Goal: Task Accomplishment & Management: Manage account settings

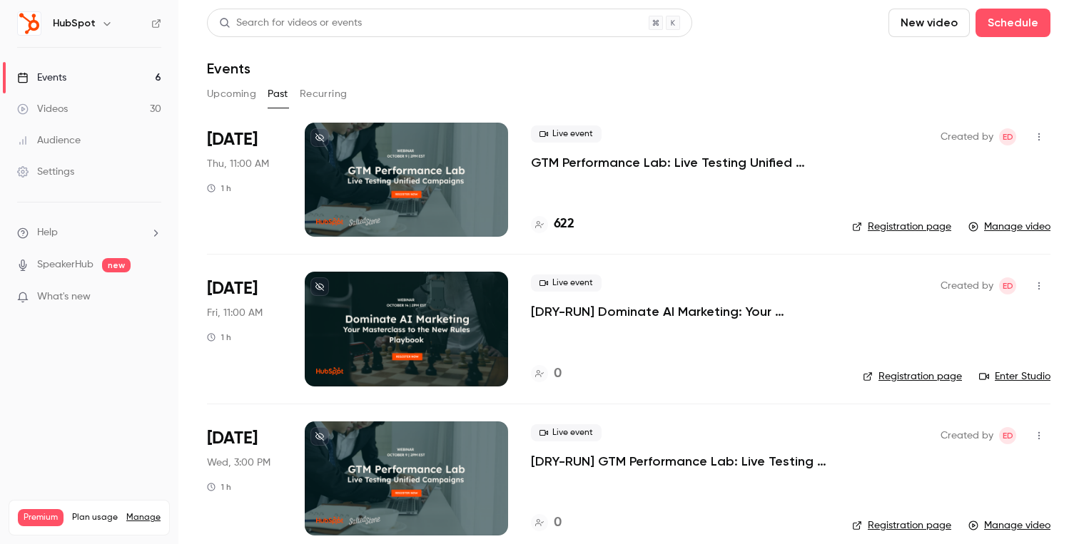
click at [281, 88] on button "Past" at bounding box center [278, 94] width 21 height 23
click at [588, 163] on p "GTM Performance Lab: Live Testing Unified Campaigns" at bounding box center [680, 162] width 298 height 17
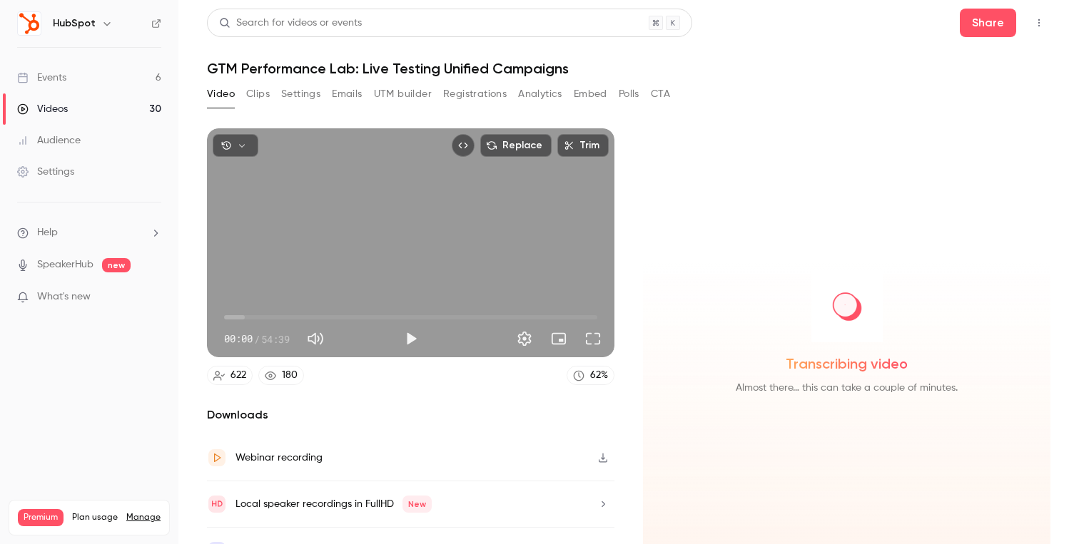
scroll to position [29, 0]
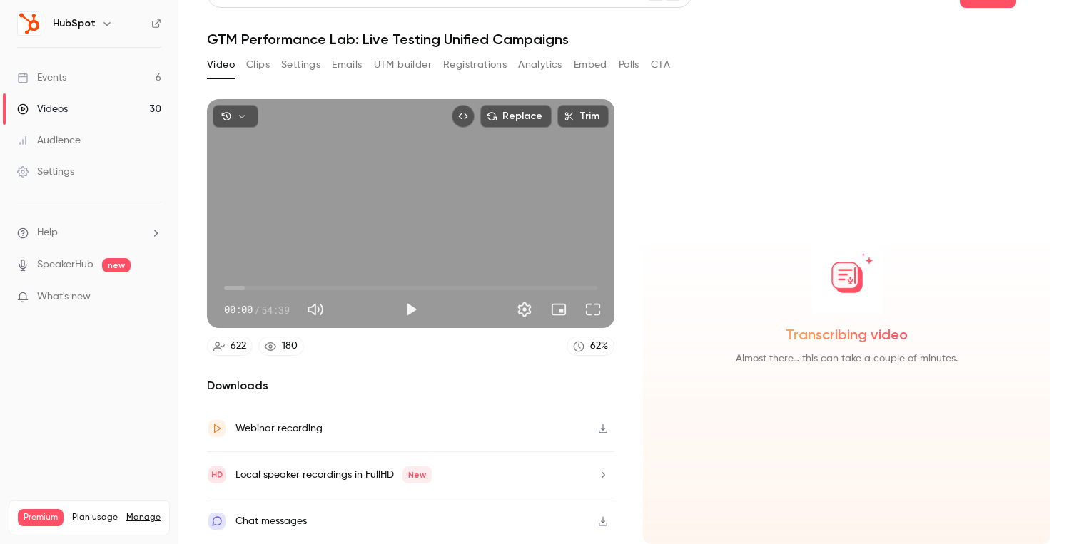
click at [603, 429] on icon "button" at bounding box center [603, 428] width 9 height 9
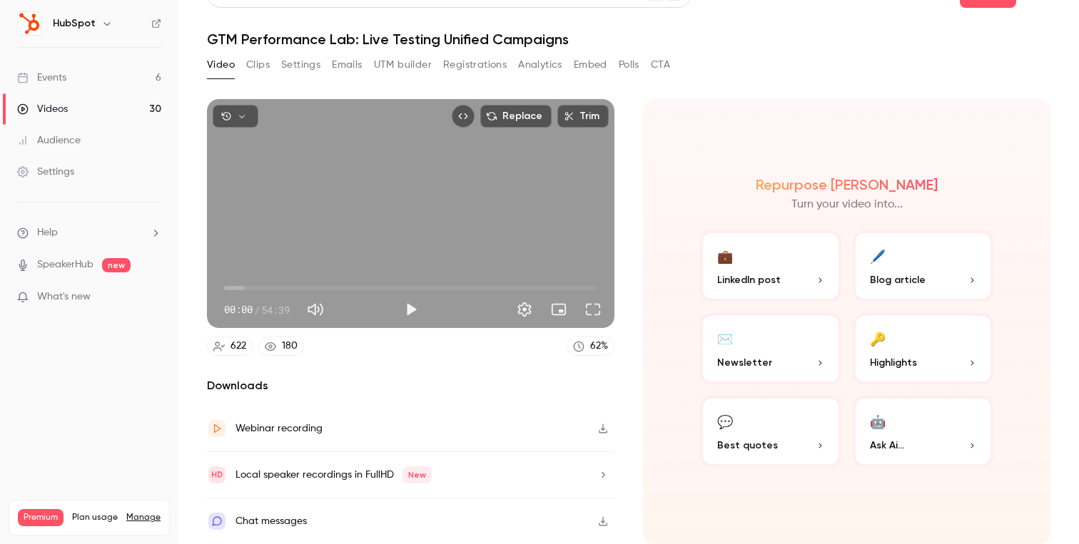
click at [97, 74] on link "Events 6" at bounding box center [89, 77] width 178 height 31
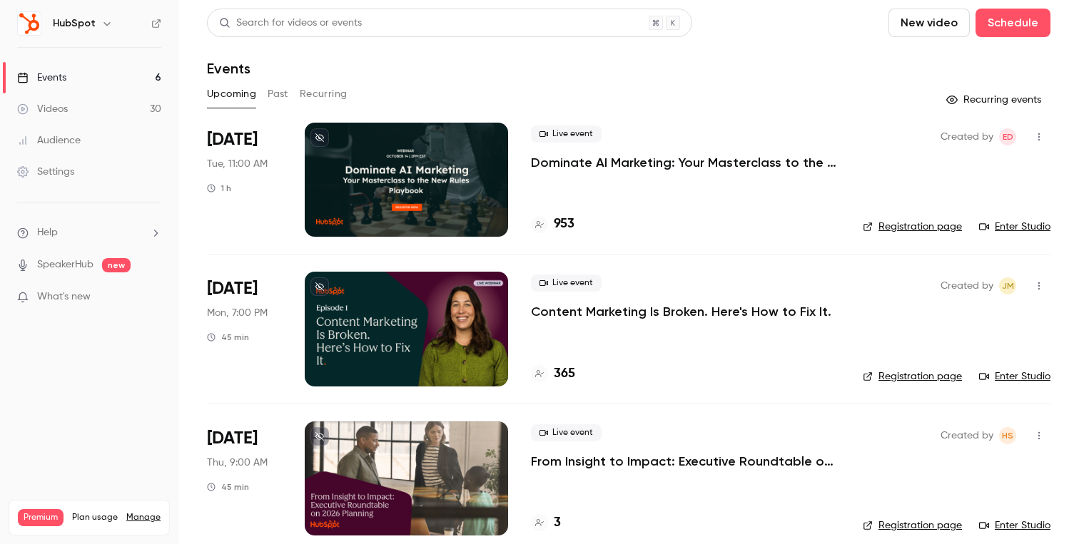
click at [688, 163] on p "Dominate AI Marketing: Your Masterclass to the New Rules Playbook" at bounding box center [685, 162] width 309 height 17
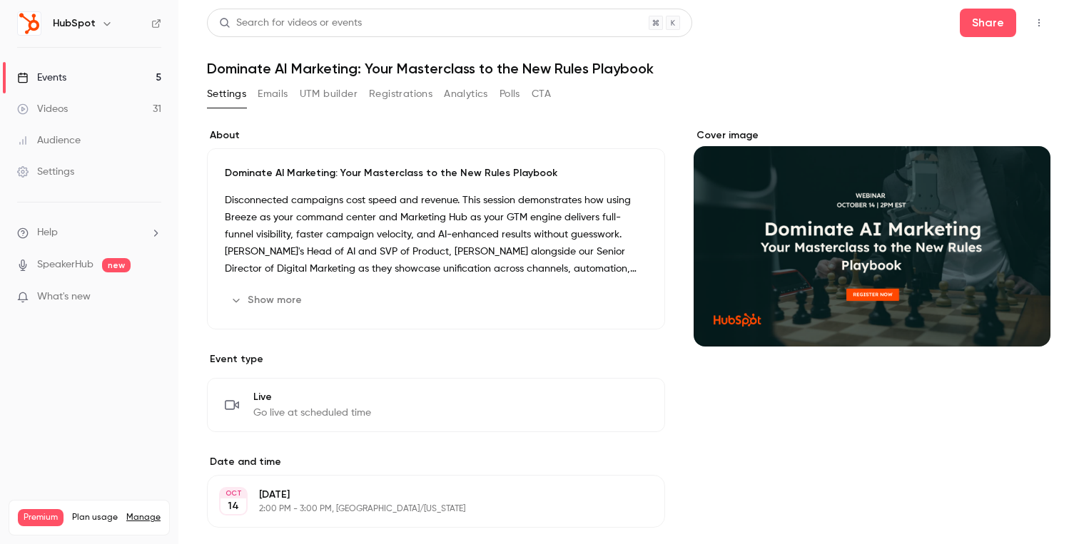
click at [272, 99] on button "Emails" at bounding box center [273, 94] width 30 height 23
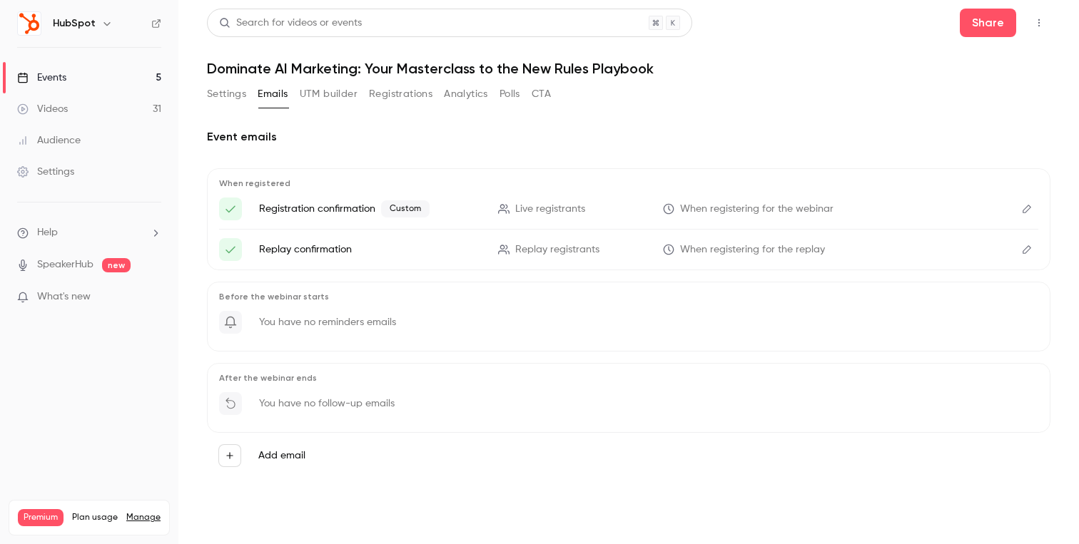
click at [235, 96] on button "Settings" at bounding box center [226, 94] width 39 height 23
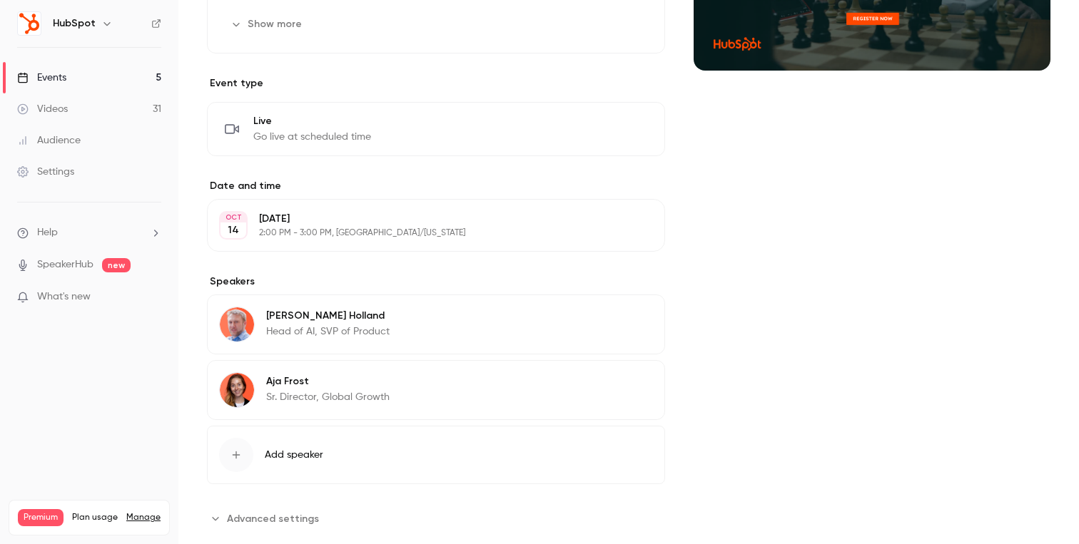
scroll to position [305, 0]
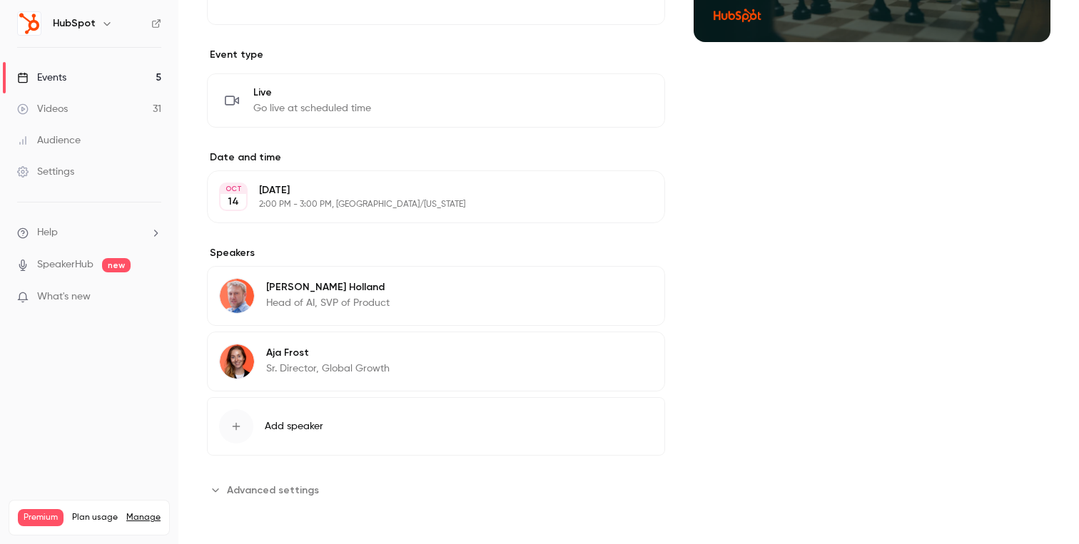
click at [285, 483] on span "Advanced settings" at bounding box center [273, 490] width 92 height 15
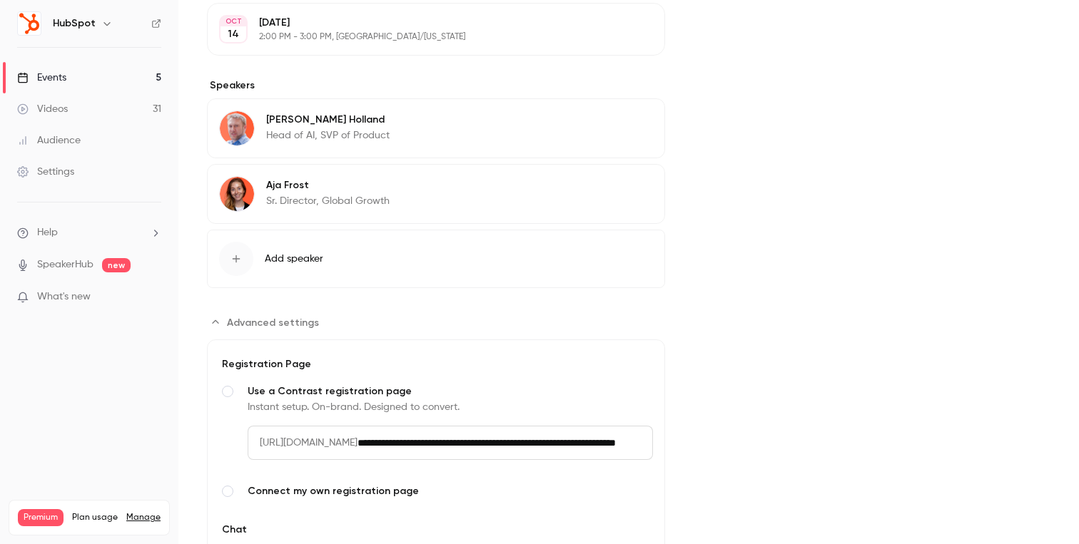
scroll to position [0, 165]
drag, startPoint x: 437, startPoint y: 439, endPoint x: 676, endPoint y: 439, distance: 239.0
click at [676, 439] on div "About Dominate AI Marketing: Your Masterclass to the New Rules Playbook Disconn…" at bounding box center [628, 132] width 843 height 953
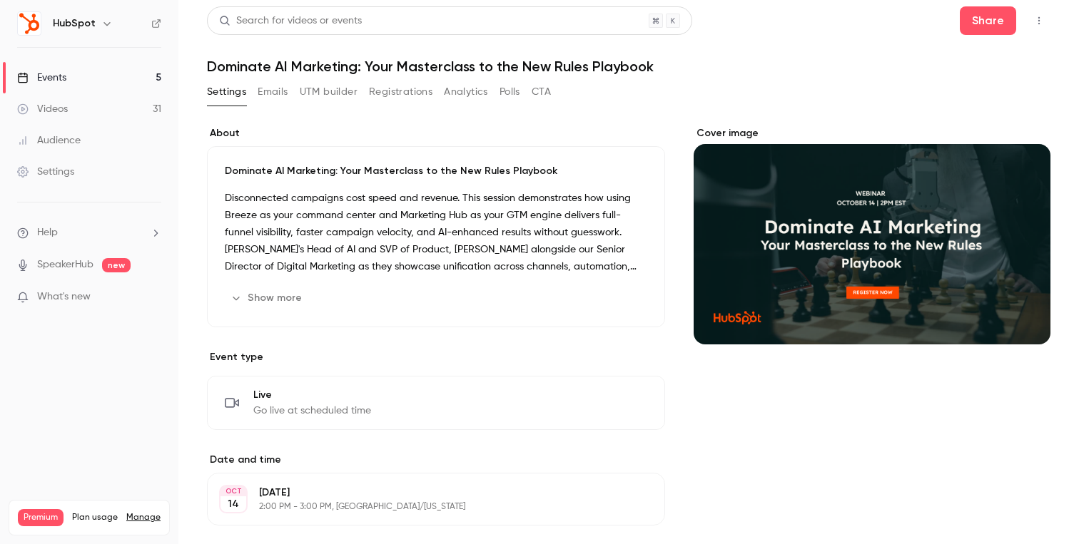
scroll to position [0, 0]
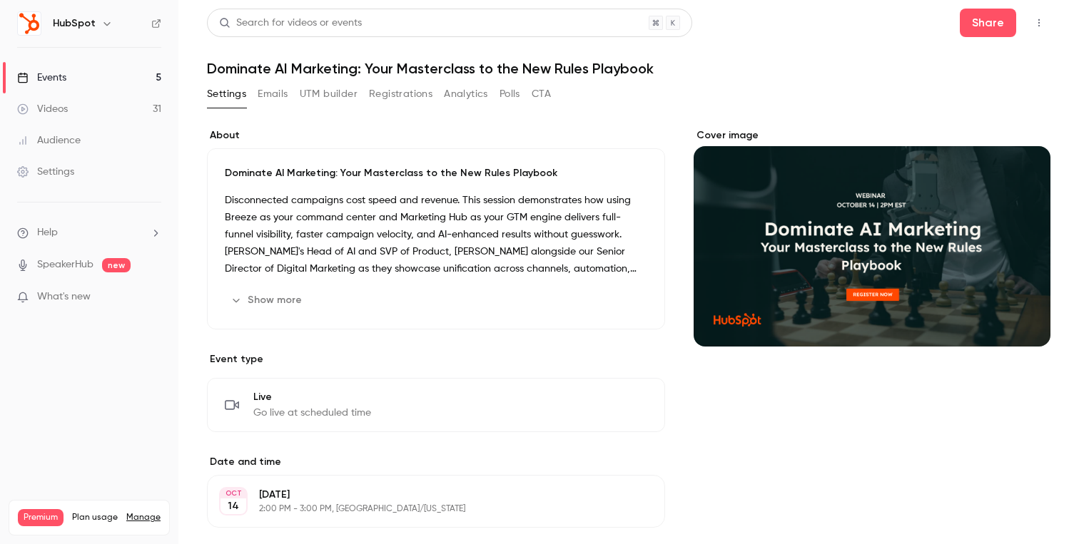
click at [273, 92] on button "Emails" at bounding box center [273, 94] width 30 height 23
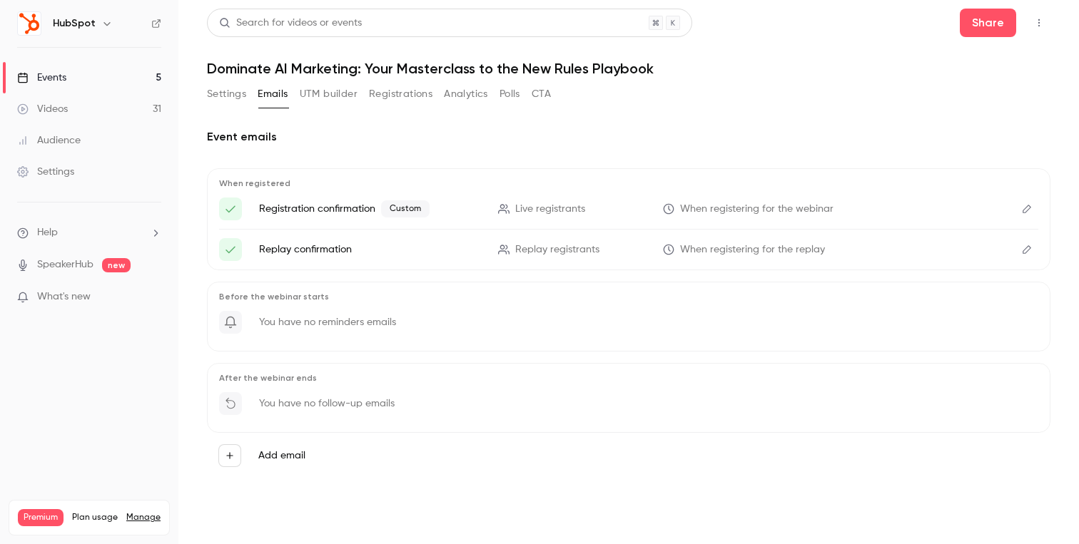
click at [1031, 209] on icon "Edit" at bounding box center [1026, 209] width 11 height 10
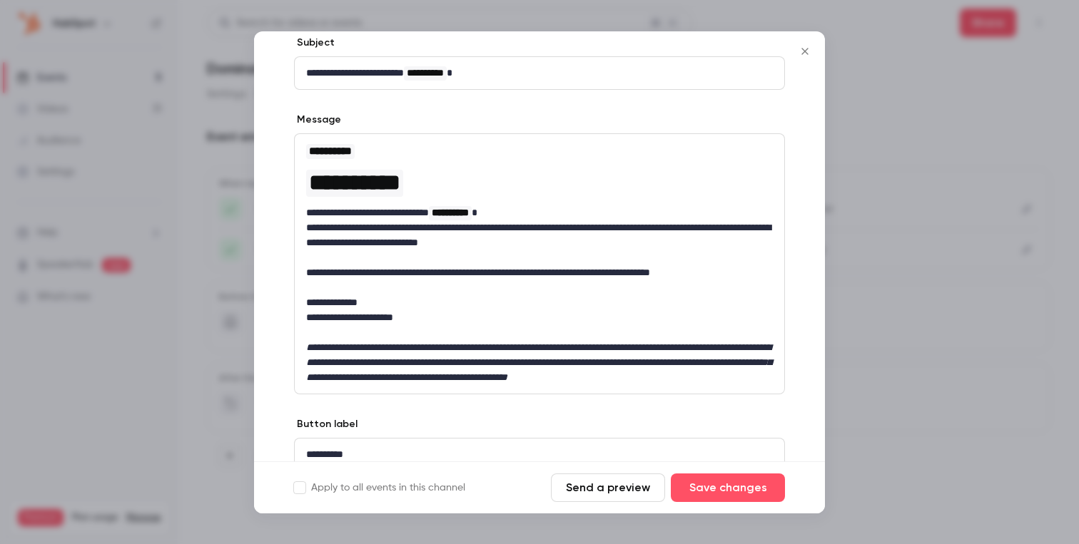
scroll to position [87, 0]
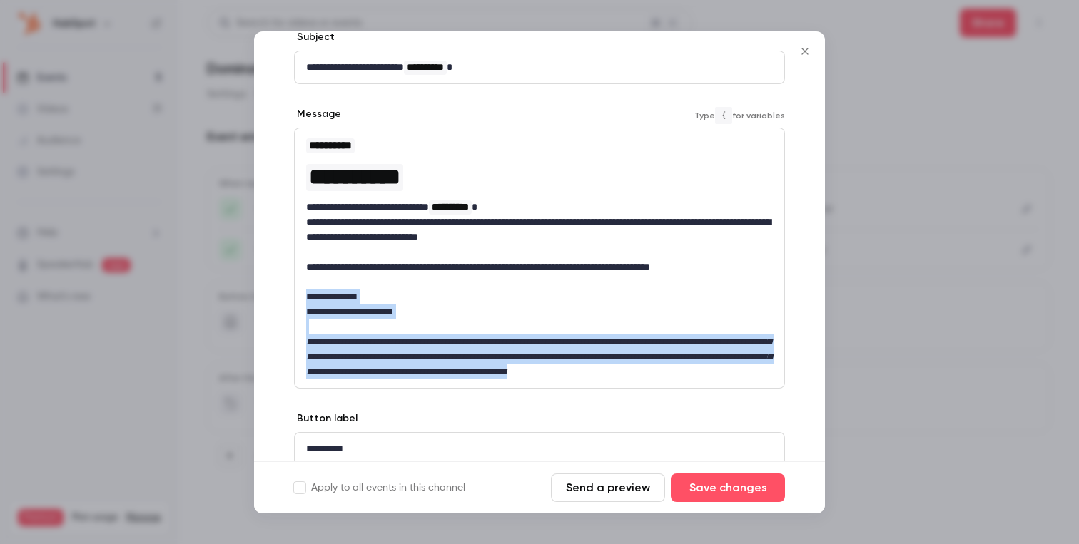
drag, startPoint x: 453, startPoint y: 385, endPoint x: 292, endPoint y: 297, distance: 183.3
click at [292, 297] on div "**********" at bounding box center [539, 273] width 571 height 487
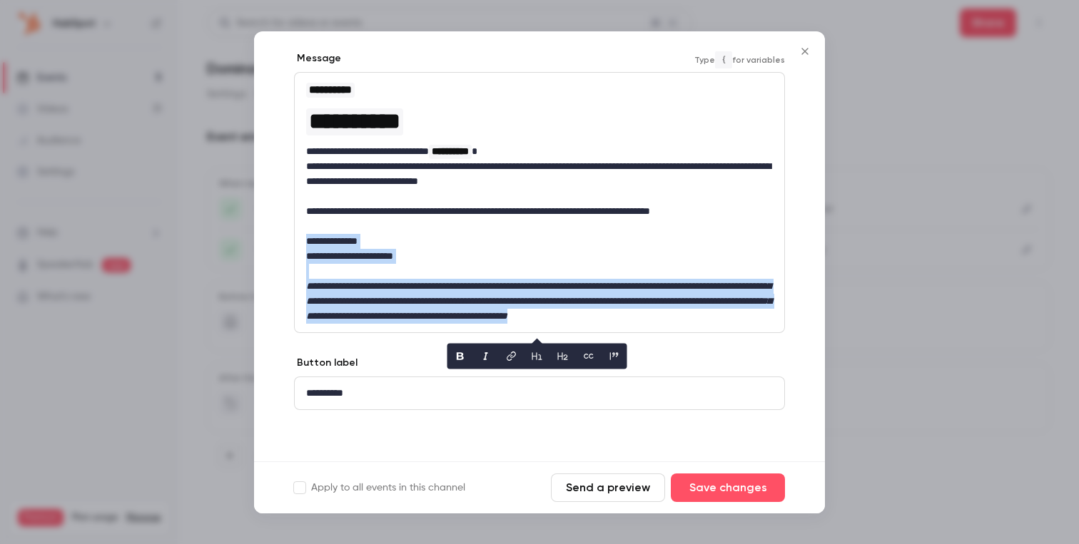
scroll to position [158, 0]
click at [579, 487] on button "Send a preview" at bounding box center [608, 488] width 114 height 29
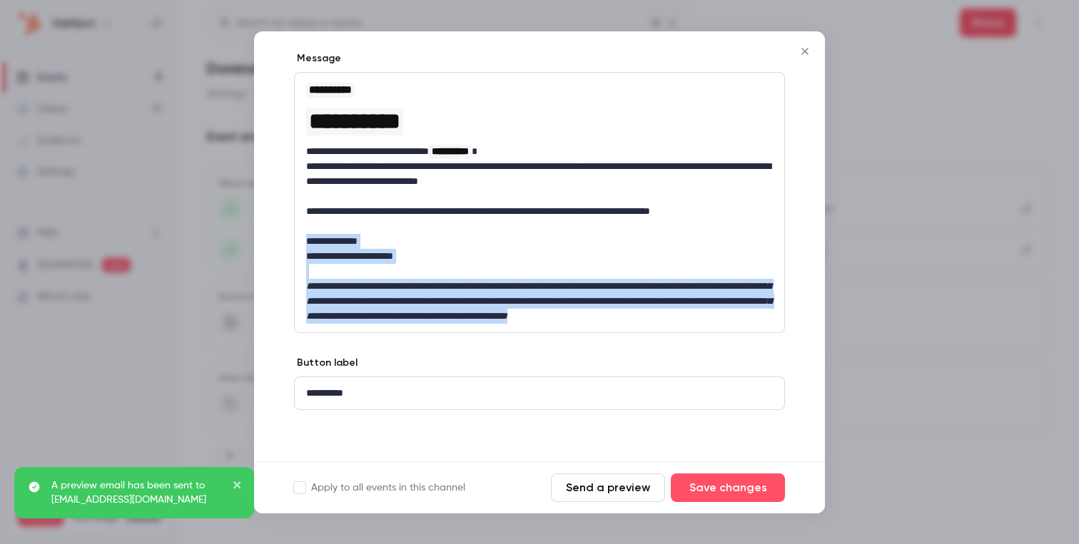
click at [803, 49] on icon "Close" at bounding box center [804, 51] width 17 height 11
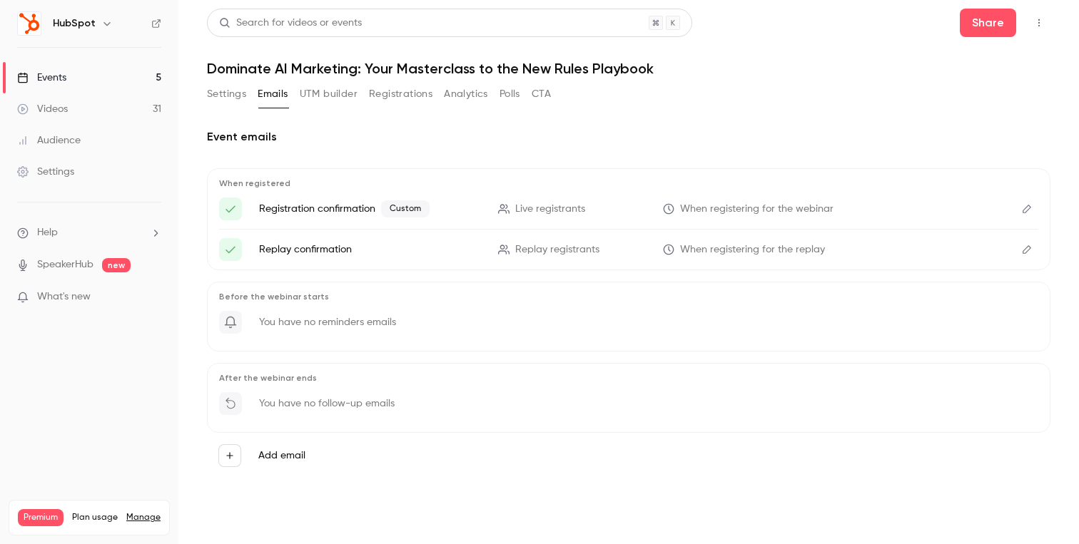
click at [1024, 245] on icon "Edit" at bounding box center [1026, 250] width 11 height 10
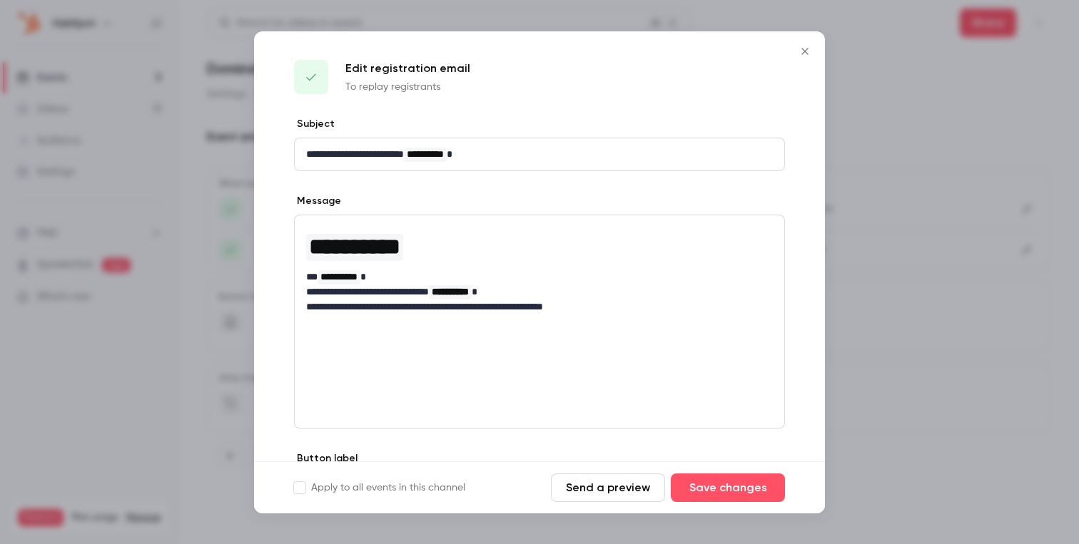
click at [803, 53] on icon "Close" at bounding box center [804, 51] width 6 height 6
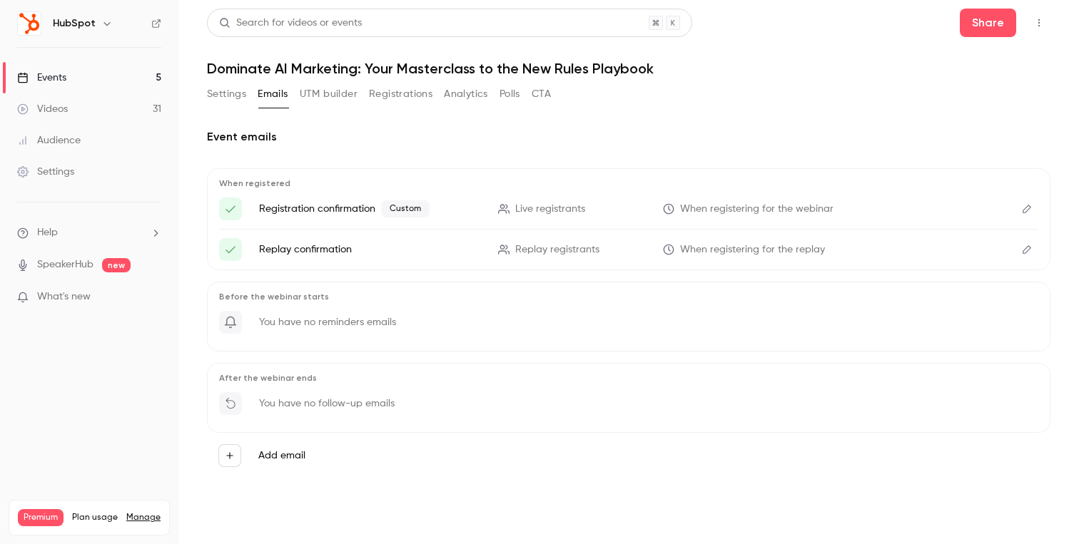
click at [231, 87] on button "Settings" at bounding box center [226, 94] width 39 height 23
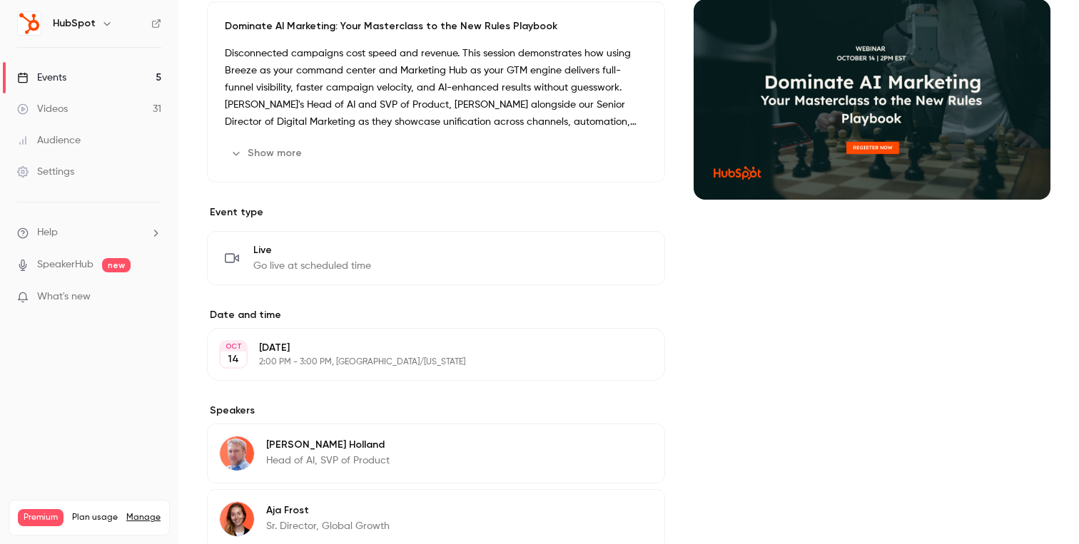
scroll to position [305, 0]
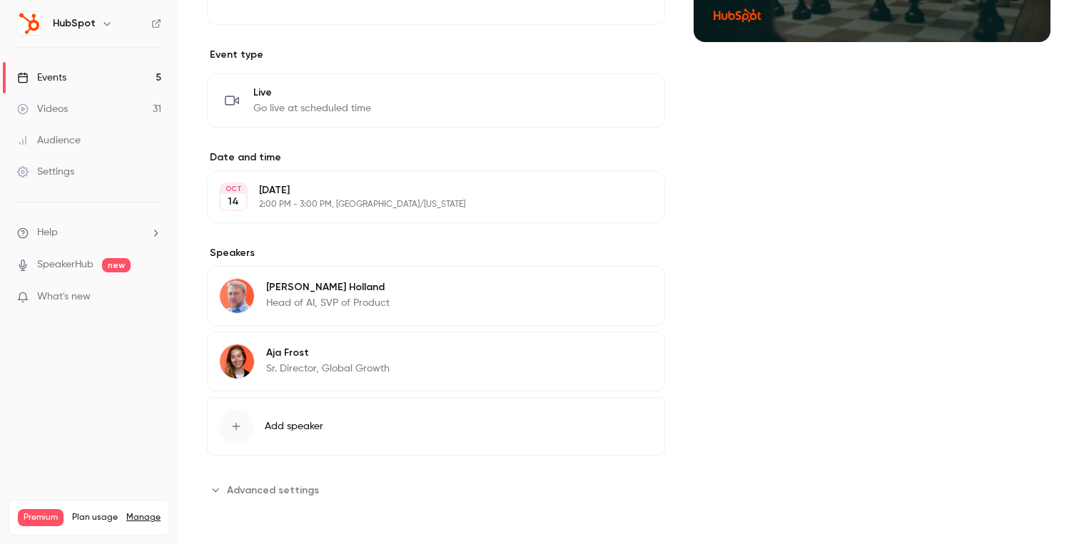
click at [300, 489] on span "Advanced settings" at bounding box center [273, 490] width 92 height 15
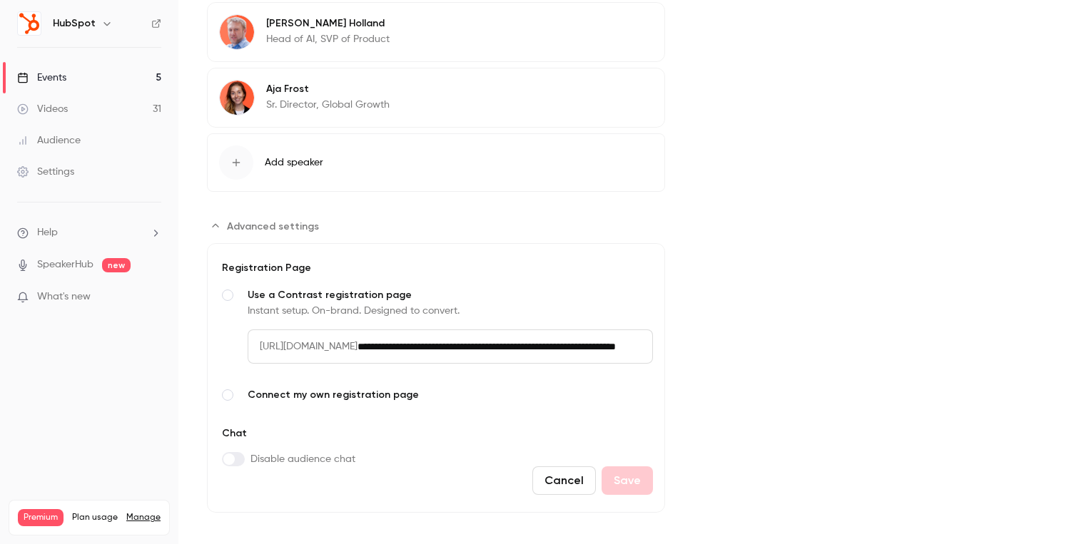
scroll to position [580, 0]
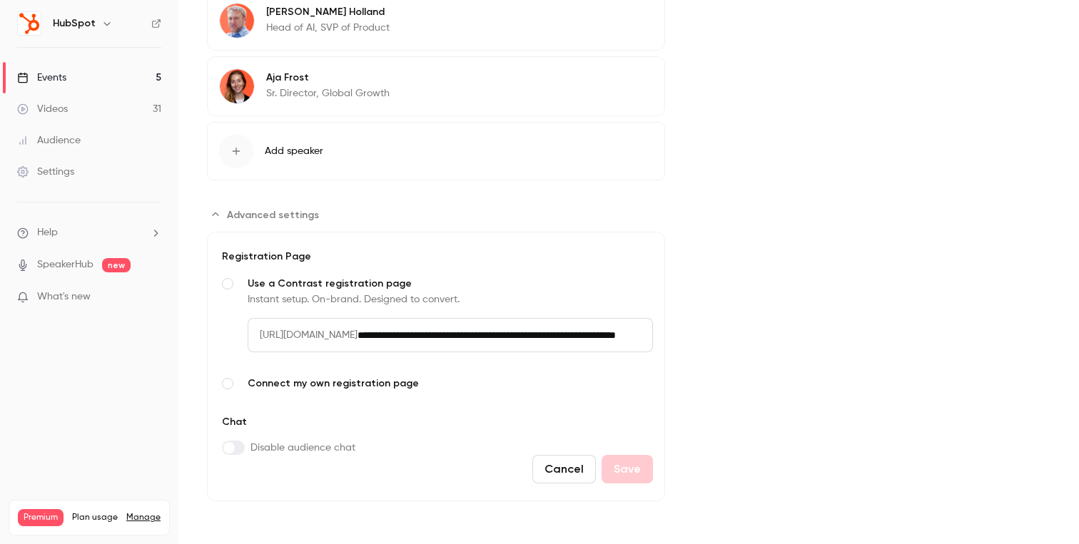
click at [312, 332] on span "[URL][DOMAIN_NAME]" at bounding box center [303, 335] width 110 height 34
click at [400, 206] on section "**********" at bounding box center [436, 352] width 458 height 298
drag, startPoint x: 260, startPoint y: 332, endPoint x: 640, endPoint y: 335, distance: 380.3
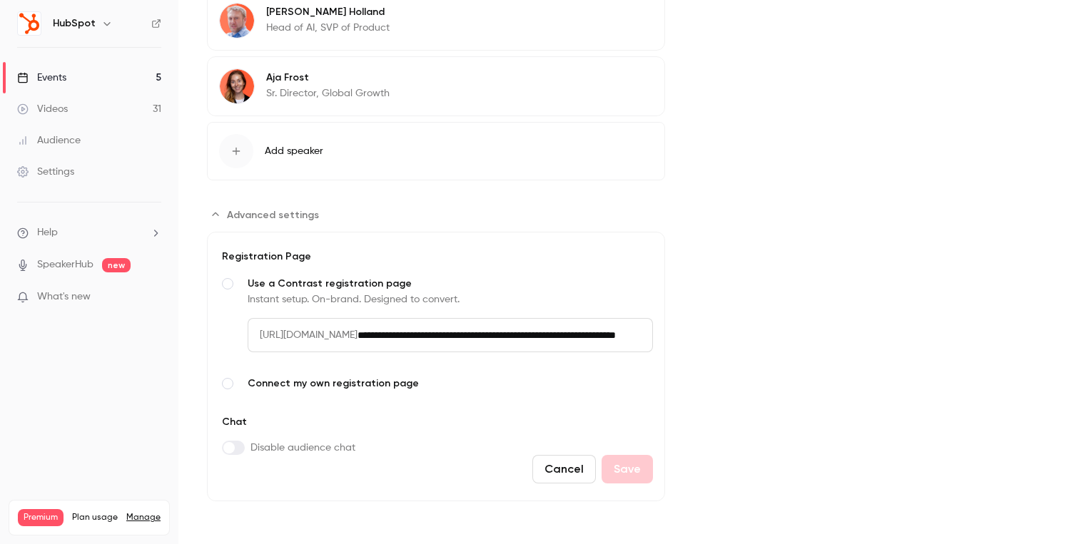
click at [640, 335] on div "**********" at bounding box center [450, 335] width 405 height 34
click at [640, 335] on input "**********" at bounding box center [504, 335] width 295 height 34
drag, startPoint x: 640, startPoint y: 335, endPoint x: 530, endPoint y: 334, distance: 109.9
click at [530, 334] on input "**********" at bounding box center [465, 335] width 217 height 34
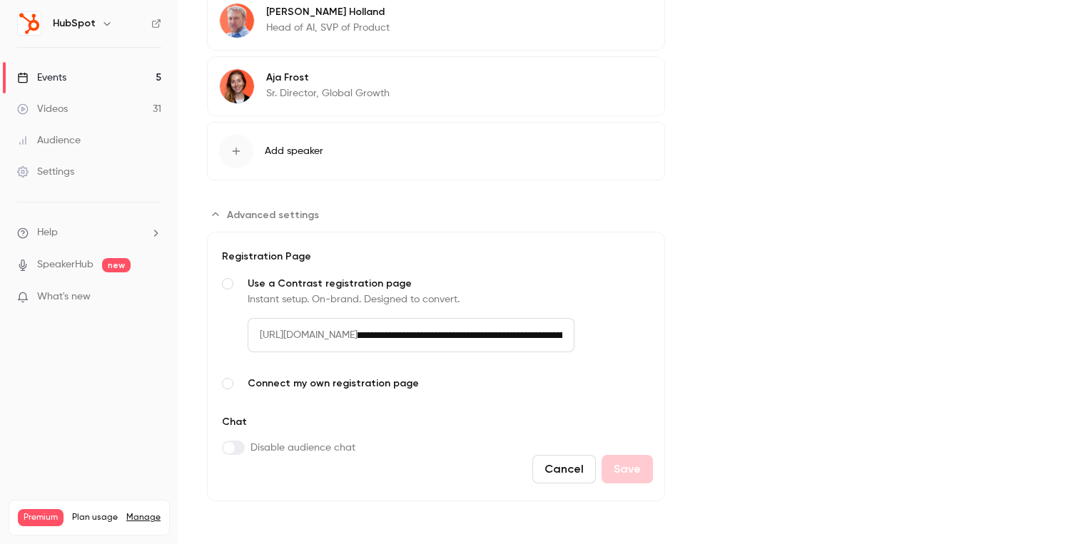
click at [526, 335] on input "**********" at bounding box center [465, 335] width 217 height 34
click at [263, 332] on span "[URL][DOMAIN_NAME]" at bounding box center [303, 335] width 110 height 34
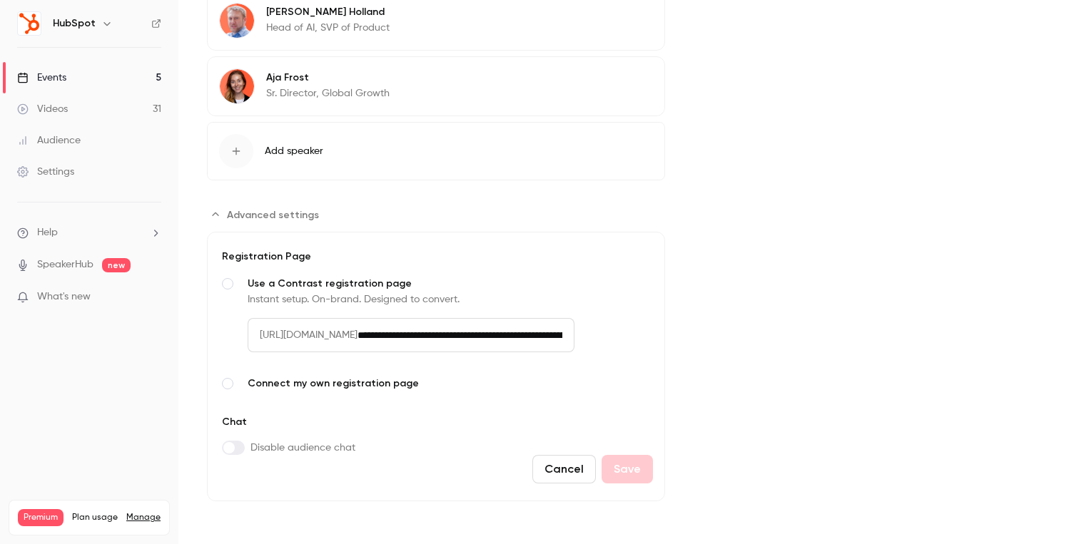
drag, startPoint x: 261, startPoint y: 335, endPoint x: 625, endPoint y: 334, distance: 363.8
click at [625, 334] on div "**********" at bounding box center [450, 335] width 405 height 34
copy span "[URL][DOMAIN_NAME]"
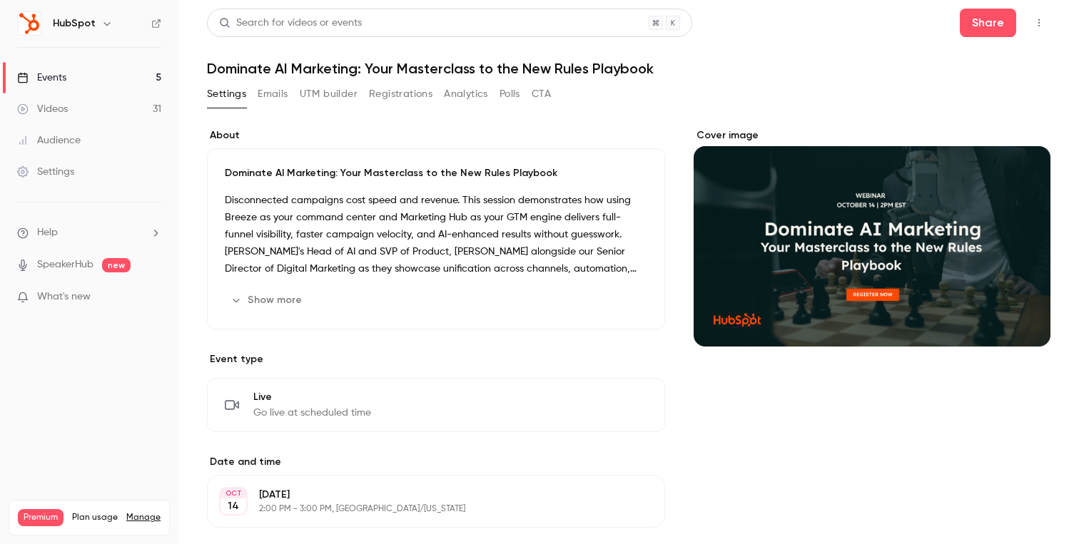
click at [131, 69] on link "Events 5" at bounding box center [89, 77] width 178 height 31
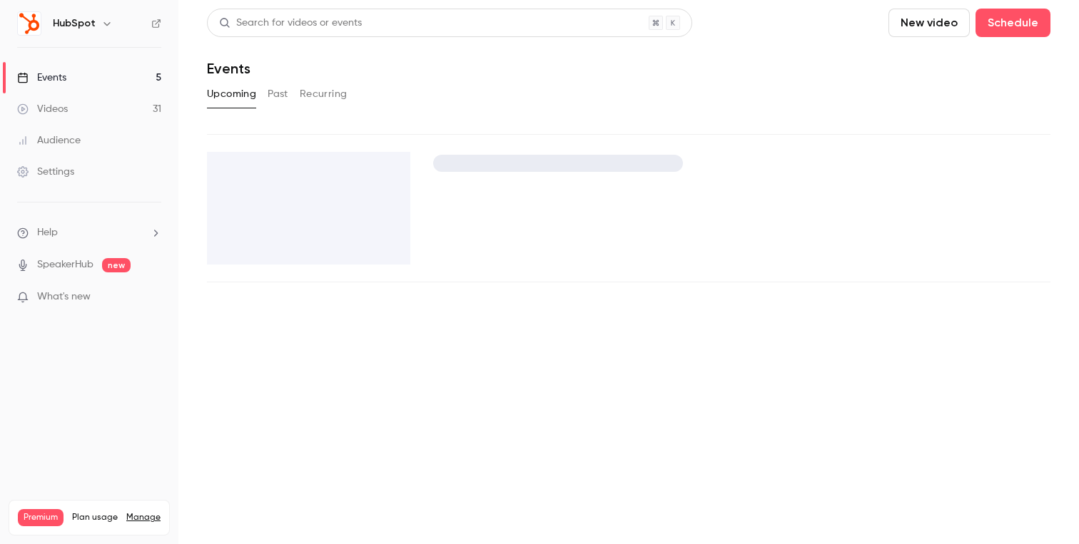
click at [278, 93] on button "Past" at bounding box center [278, 94] width 21 height 23
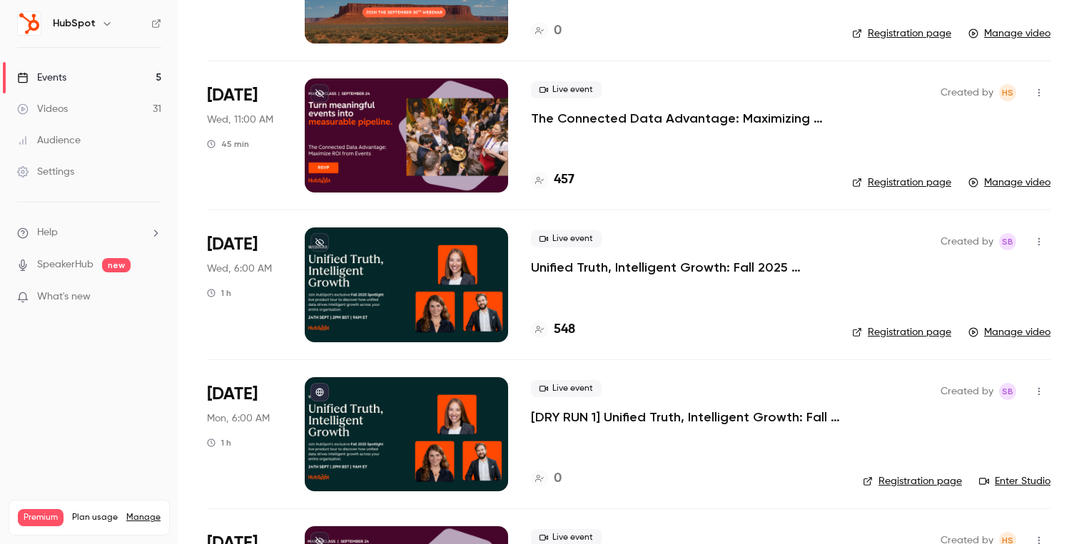
scroll to position [945, 0]
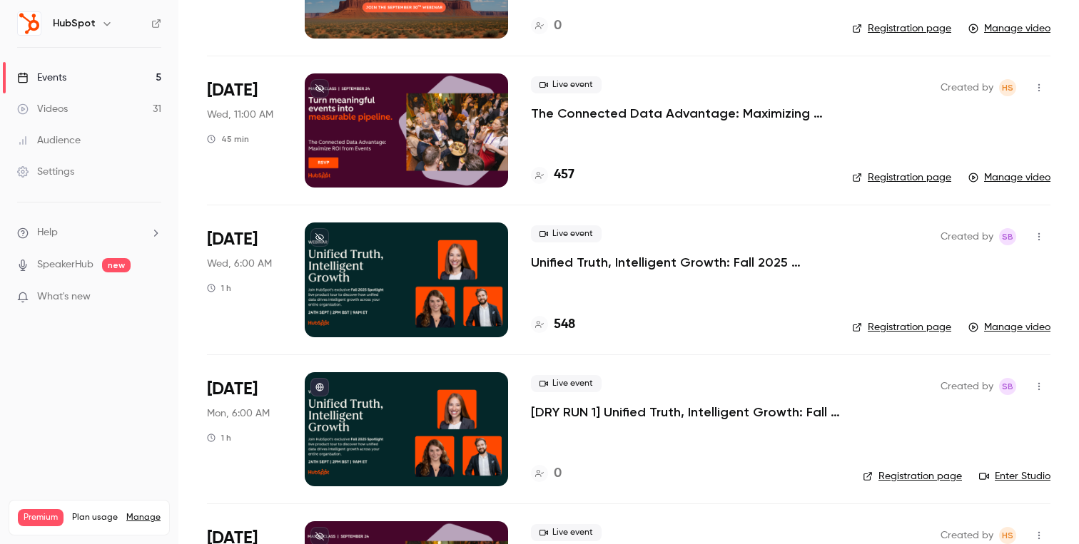
click at [604, 265] on p "Unified Truth, Intelligent Growth: Fall 2025 Spotlight Product Reveal" at bounding box center [680, 262] width 298 height 17
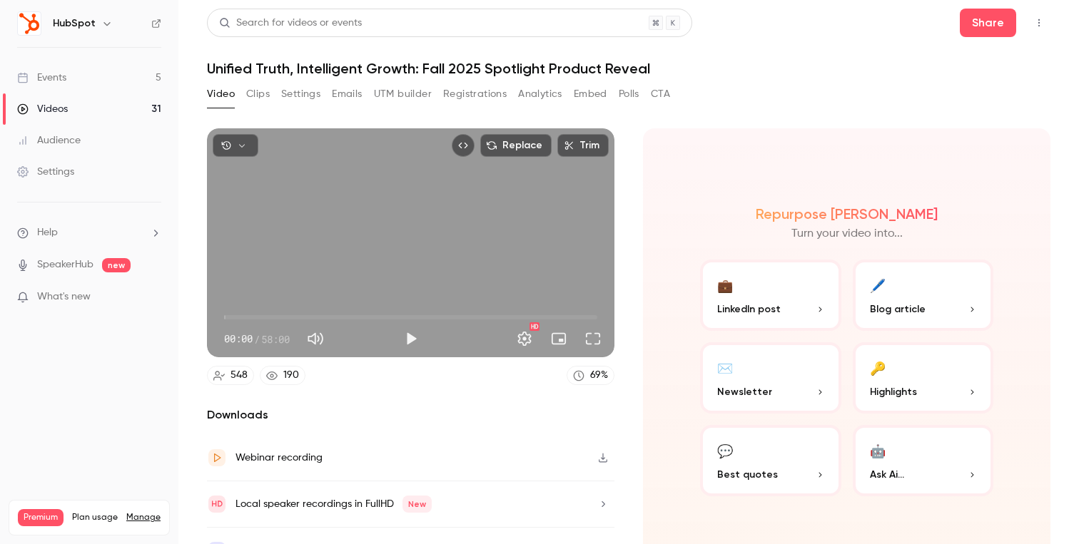
click at [539, 95] on button "Analytics" at bounding box center [540, 94] width 44 height 23
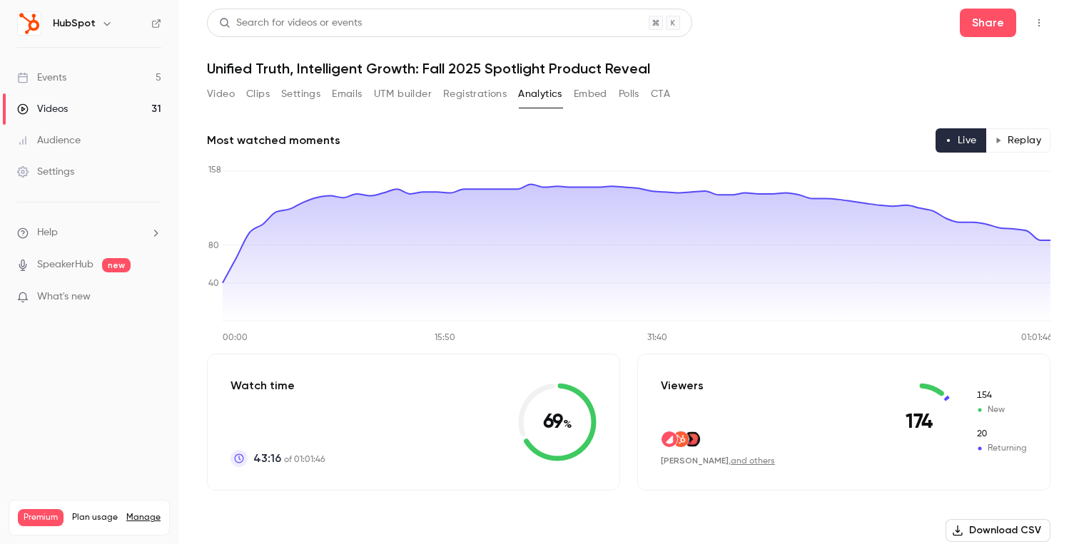
click at [1037, 139] on button "Replay" at bounding box center [1017, 140] width 65 height 24
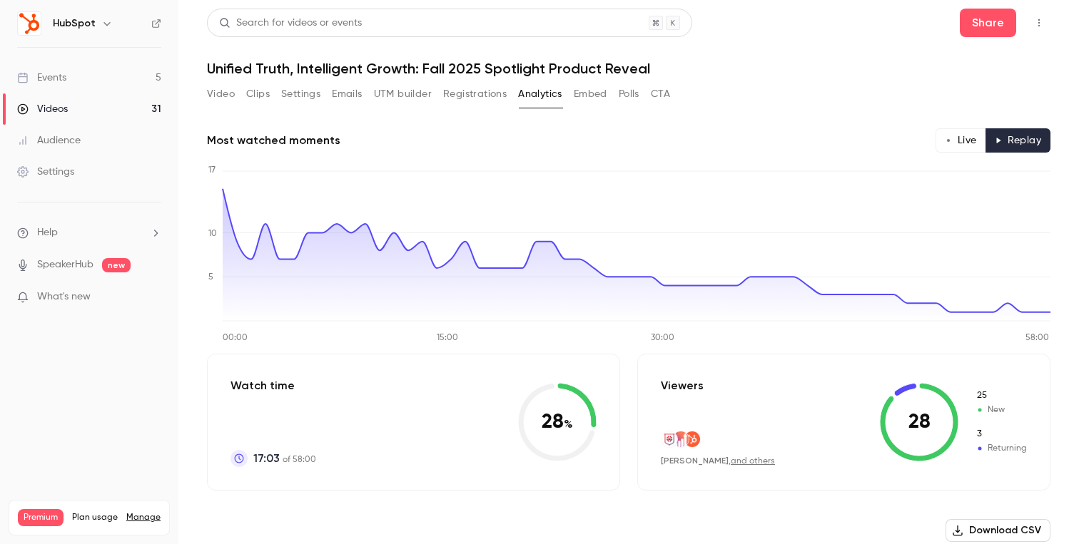
click at [115, 81] on link "Events 5" at bounding box center [89, 77] width 178 height 31
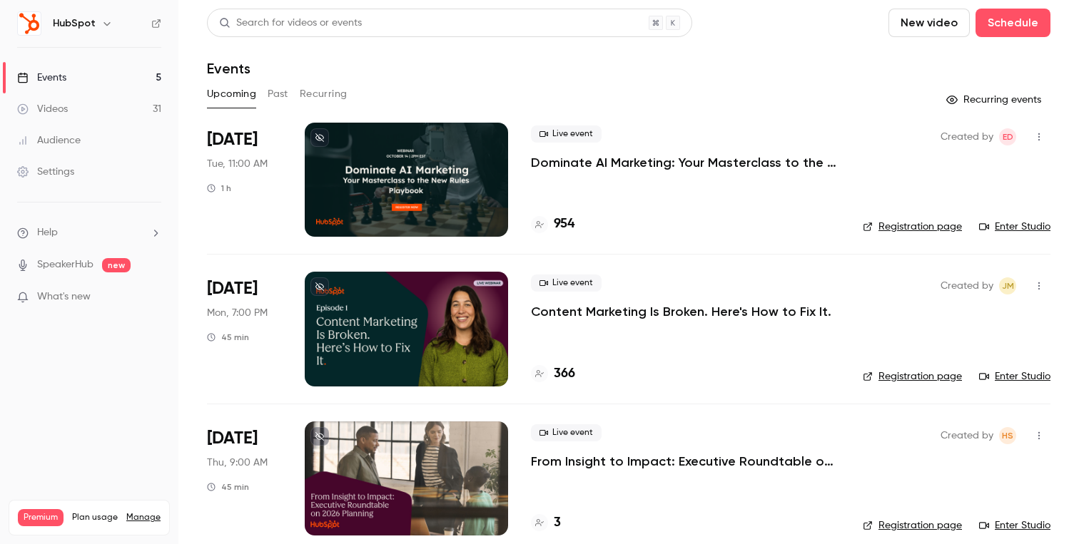
click at [1009, 225] on link "Enter Studio" at bounding box center [1014, 227] width 71 height 14
click at [68, 170] on div "Settings" at bounding box center [45, 172] width 57 height 14
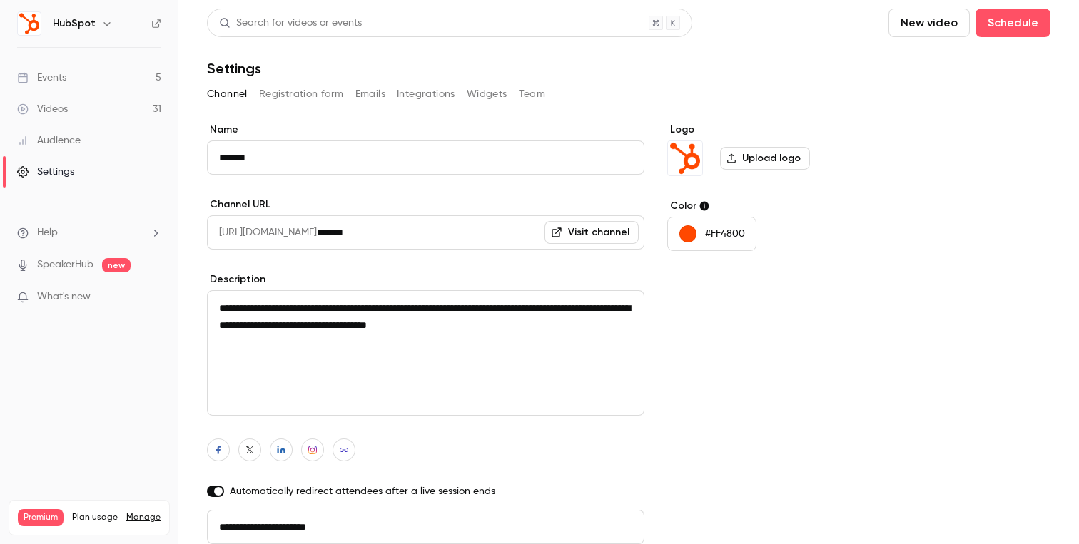
click at [524, 91] on button "Team" at bounding box center [532, 94] width 27 height 23
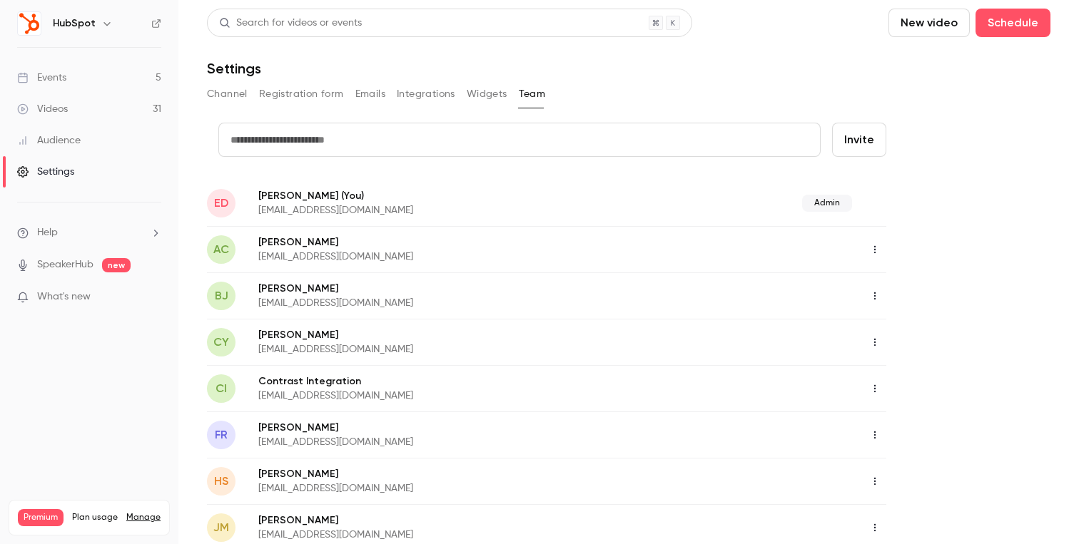
click at [454, 138] on input "text" at bounding box center [519, 140] width 602 height 34
type input "******"
drag, startPoint x: 313, startPoint y: 141, endPoint x: 208, endPoint y: 128, distance: 105.7
click at [209, 128] on form "credit card ****** Invite" at bounding box center [546, 151] width 679 height 57
paste input "**********"
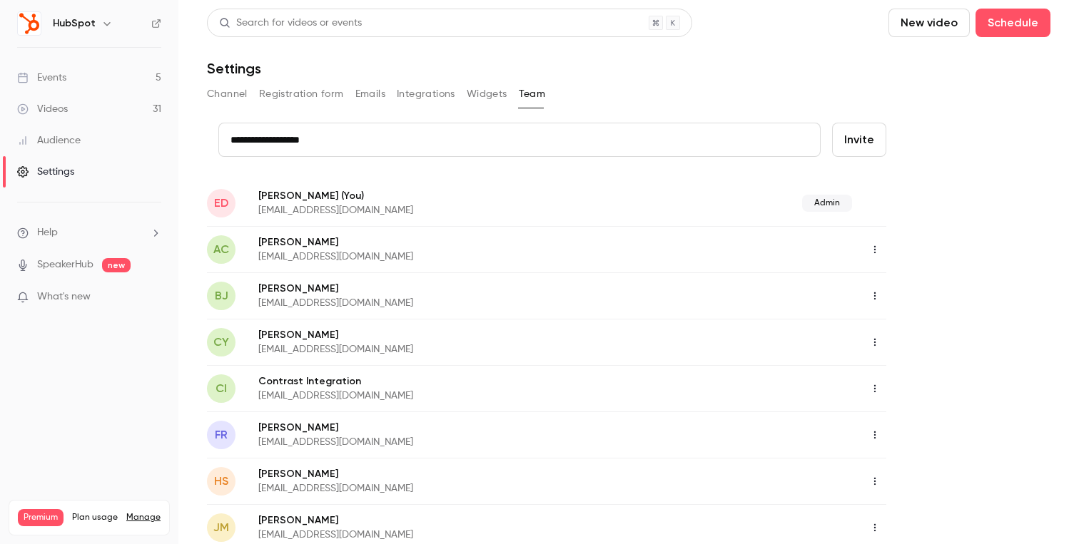
type input "**********"
click at [859, 146] on button "Invite" at bounding box center [859, 140] width 54 height 34
